Goal: Navigation & Orientation: Find specific page/section

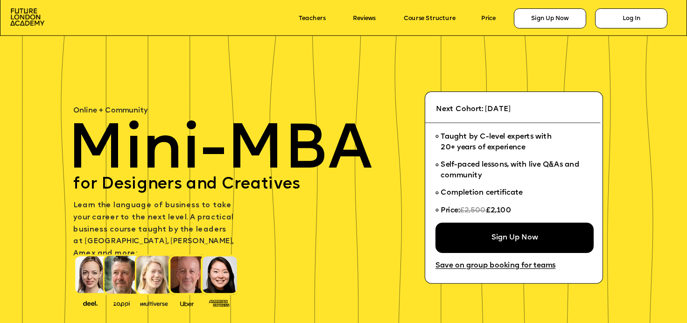
scroll to position [28, 0]
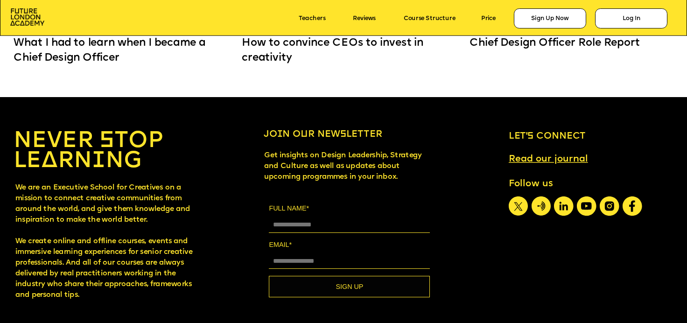
scroll to position [6446, 0]
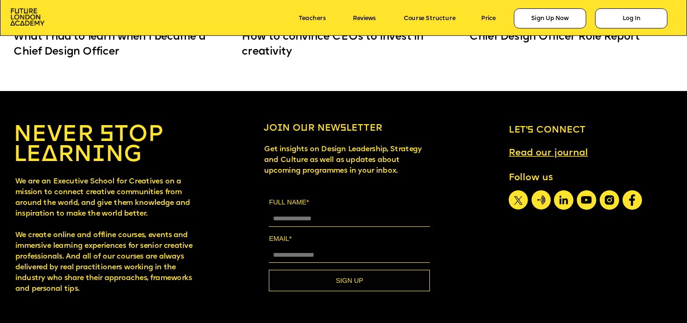
click at [272, 232] on div "FULL NAME* EMAIL* SIGN UP" at bounding box center [349, 244] width 161 height 94
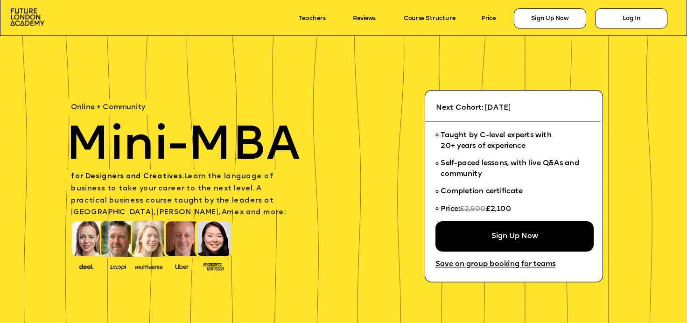
scroll to position [12, 0]
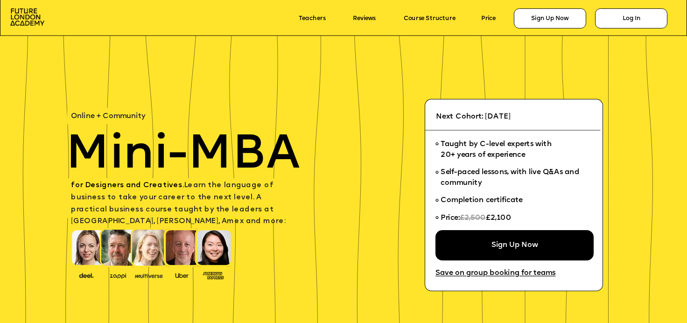
scroll to position [12, 0]
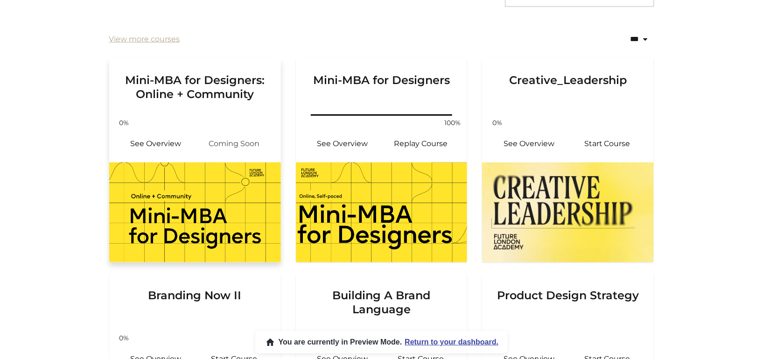
scroll to position [264, 0]
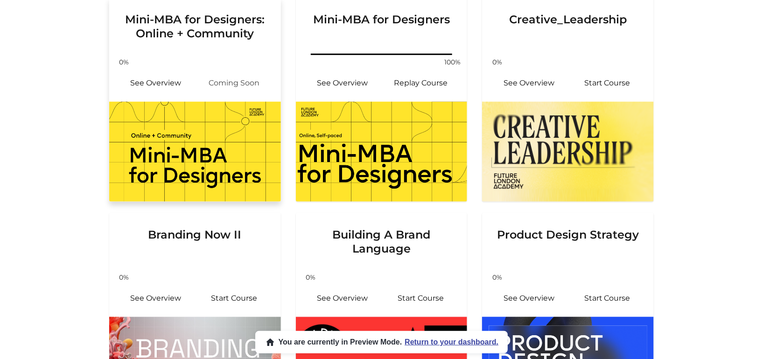
click at [184, 103] on img at bounding box center [195, 152] width 172 height 100
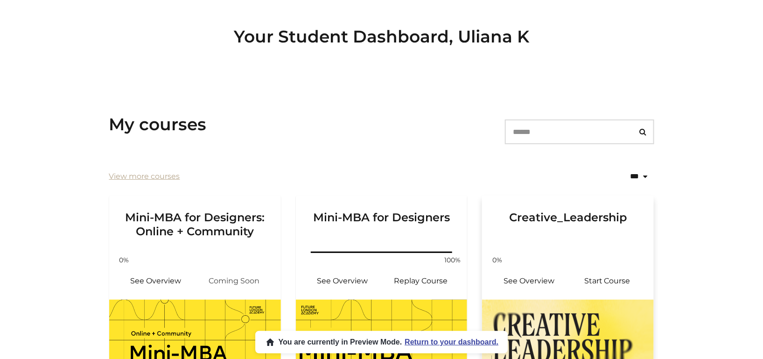
scroll to position [26, 0]
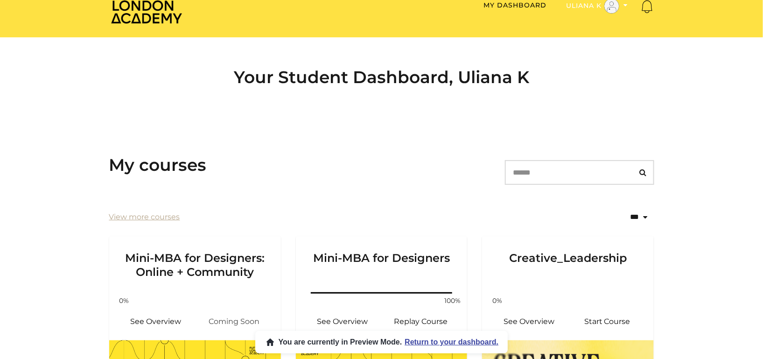
click at [602, 12] on button "Uliana K" at bounding box center [597, 6] width 67 height 16
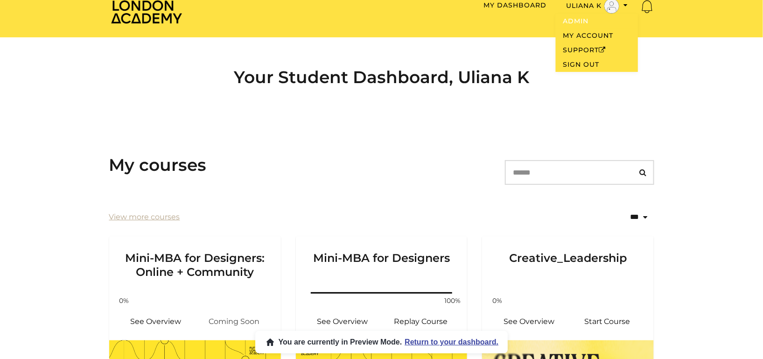
click at [573, 21] on link "Admin" at bounding box center [597, 21] width 82 height 14
